Goal: Information Seeking & Learning: Learn about a topic

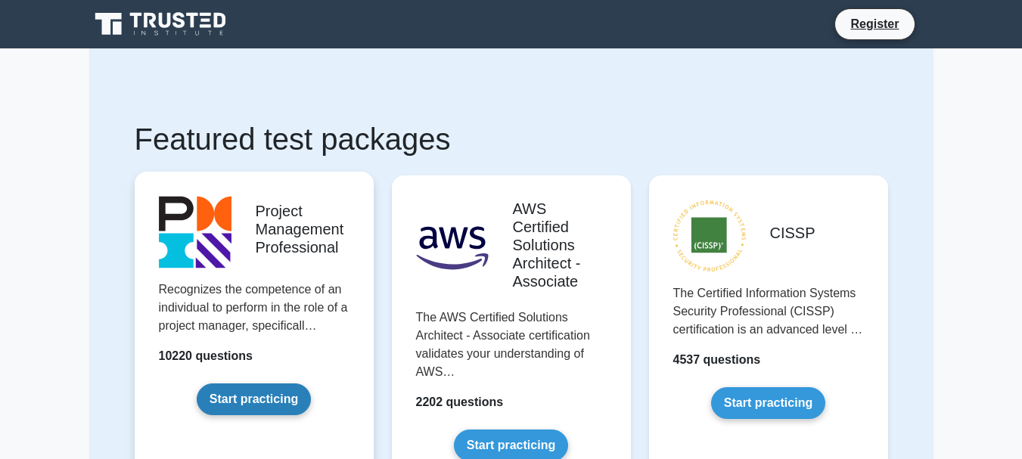
click at [281, 394] on link "Start practicing" at bounding box center [254, 400] width 114 height 32
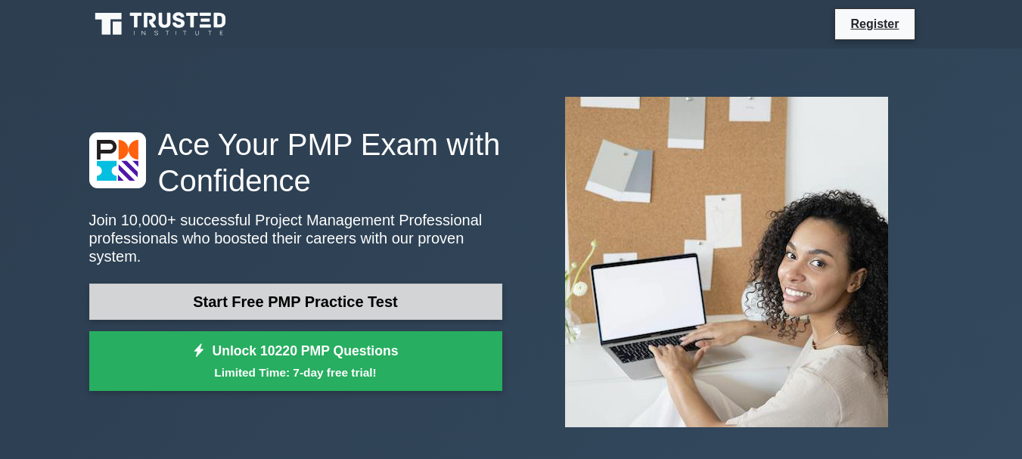
click at [248, 286] on link "Start Free PMP Practice Test" at bounding box center [295, 302] width 413 height 36
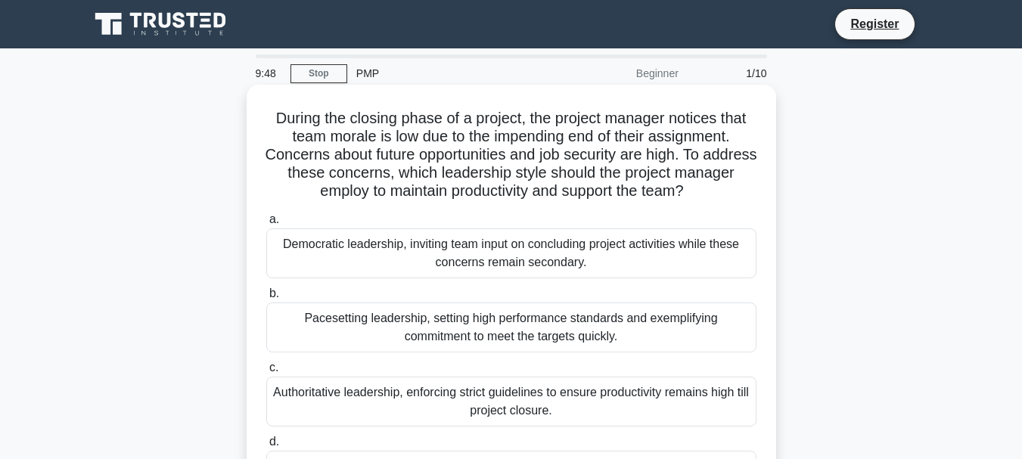
drag, startPoint x: 384, startPoint y: 132, endPoint x: 265, endPoint y: 131, distance: 119.6
click at [334, 131] on h5 "During the closing phase of a project, the project manager notices that team mo…" at bounding box center [511, 155] width 493 height 92
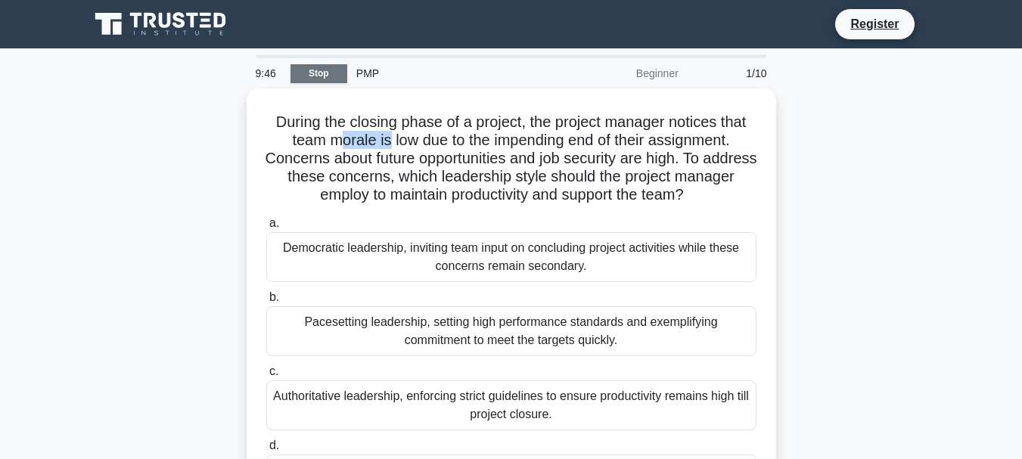
click at [323, 72] on link "Stop" at bounding box center [319, 73] width 57 height 19
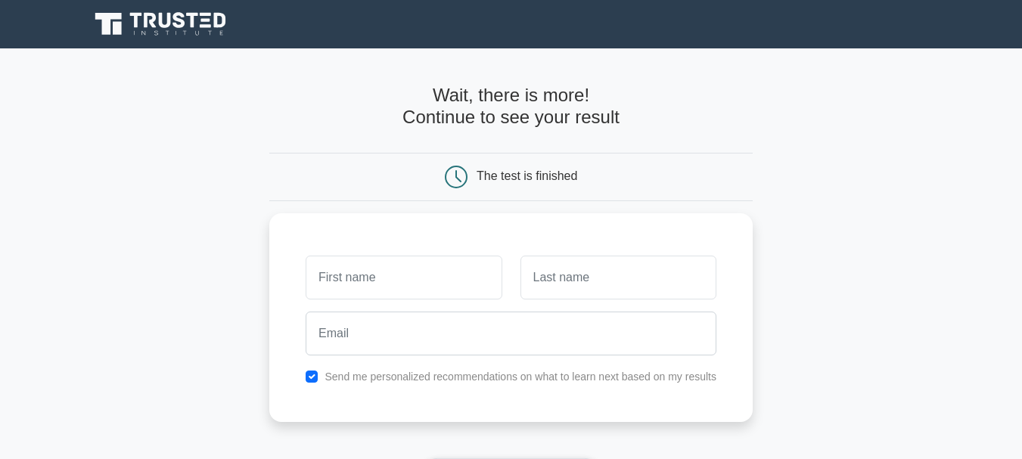
click at [331, 177] on div "The test is finished" at bounding box center [511, 177] width 484 height 48
